Goal: Task Accomplishment & Management: Complete application form

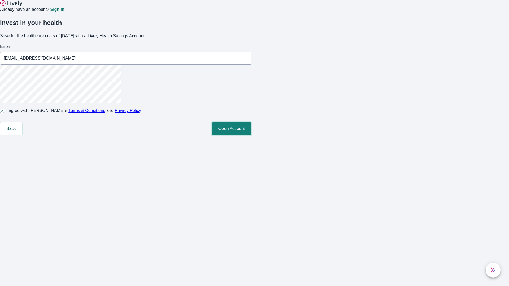
click at [251, 135] on button "Open Account" at bounding box center [232, 129] width 40 height 13
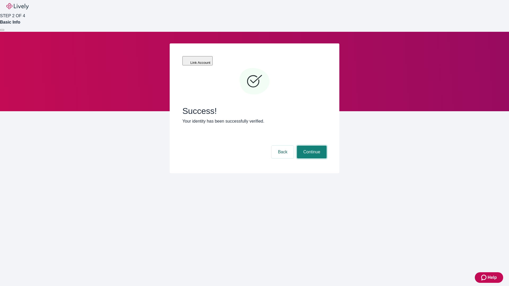
click at [311, 146] on button "Continue" at bounding box center [312, 152] width 30 height 13
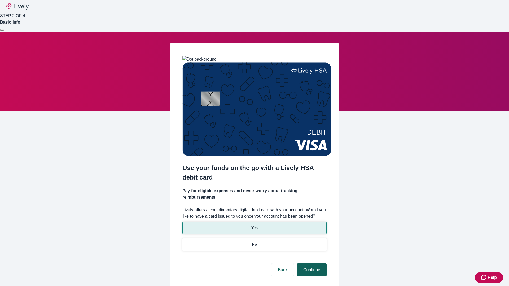
click at [254, 225] on p "Yes" at bounding box center [254, 228] width 6 height 6
click at [311, 264] on button "Continue" at bounding box center [312, 270] width 30 height 13
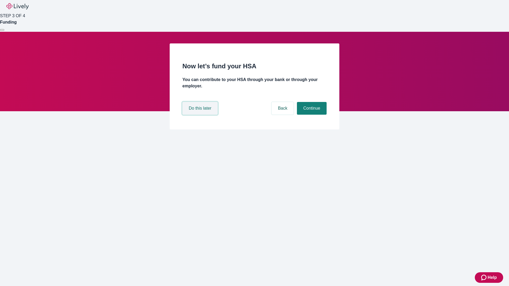
click at [201, 115] on button "Do this later" at bounding box center [199, 108] width 35 height 13
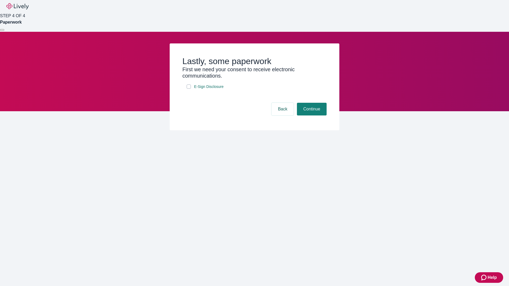
click at [189, 89] on input "E-Sign Disclosure" at bounding box center [189, 87] width 4 height 4
checkbox input "true"
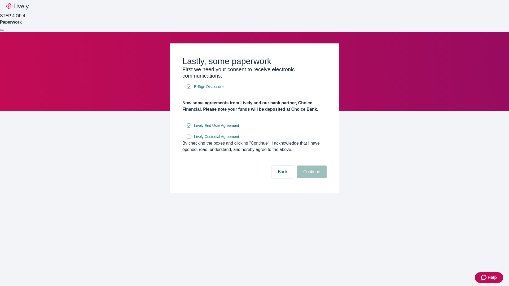
click at [189, 139] on input "Lively Custodial Agreement" at bounding box center [189, 137] width 4 height 4
checkbox input "true"
click at [311, 178] on button "Continue" at bounding box center [312, 172] width 30 height 13
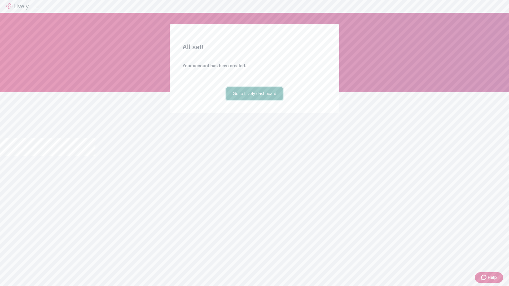
click at [254, 100] on link "Go to Lively dashboard" at bounding box center [254, 94] width 56 height 13
